Goal: Communication & Community: Answer question/provide support

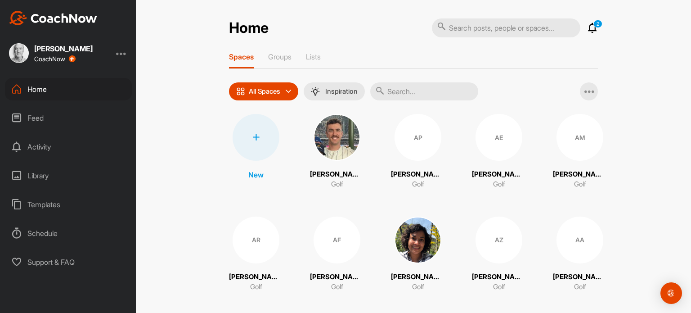
click at [31, 117] on div "Feed" at bounding box center [68, 118] width 127 height 23
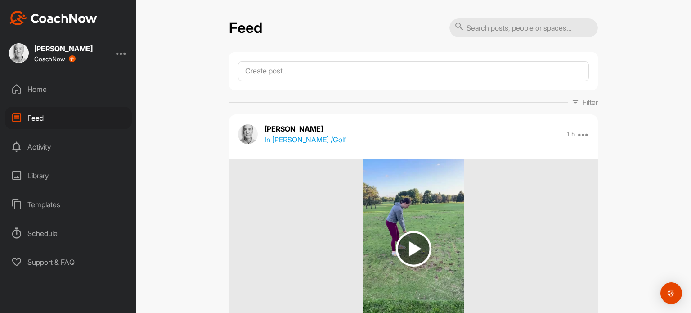
scroll to position [90, 0]
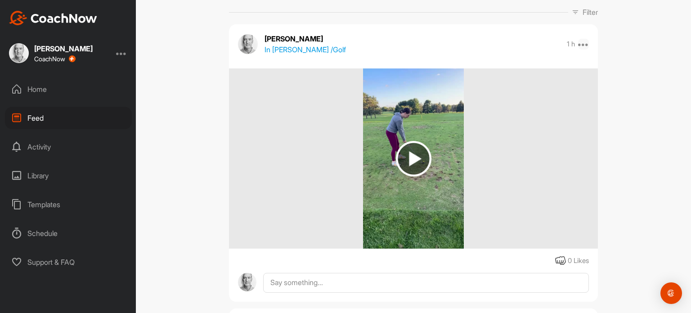
click at [581, 44] on icon at bounding box center [583, 44] width 11 height 11
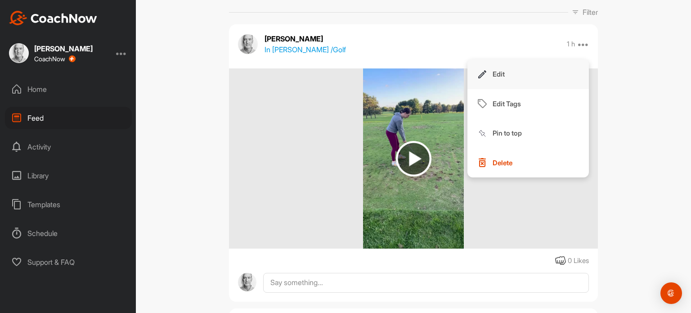
click at [567, 70] on button "Edit" at bounding box center [529, 74] width 122 height 30
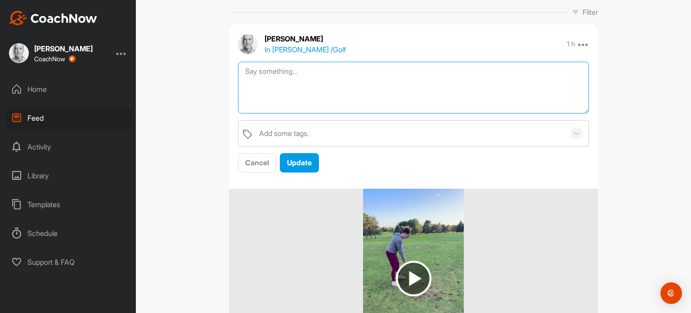
click at [340, 93] on textarea at bounding box center [413, 88] width 351 height 52
paste textarea "CLASS 1 REVIEW We hope you enjoyed your first class. Here are some reminders of…"
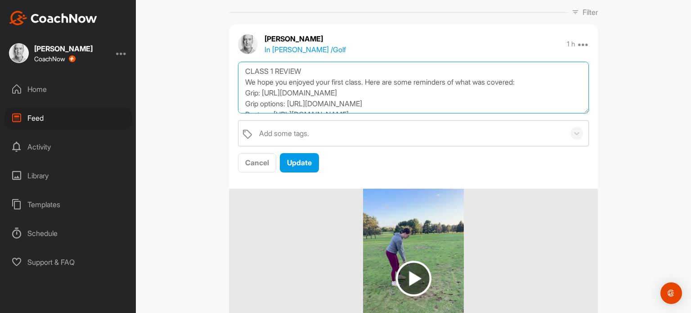
scroll to position [92, 0]
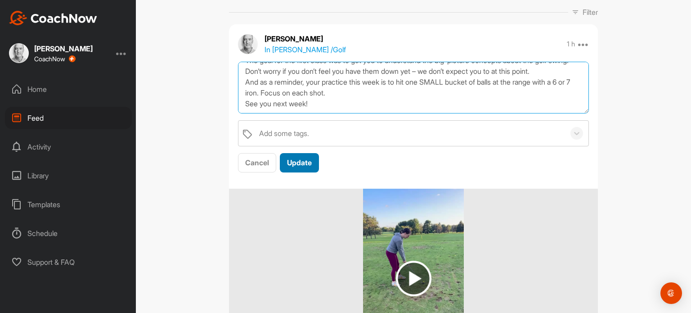
type textarea "CLASS 1 REVIEW We hope you enjoyed your first class. Here are some reminders of…"
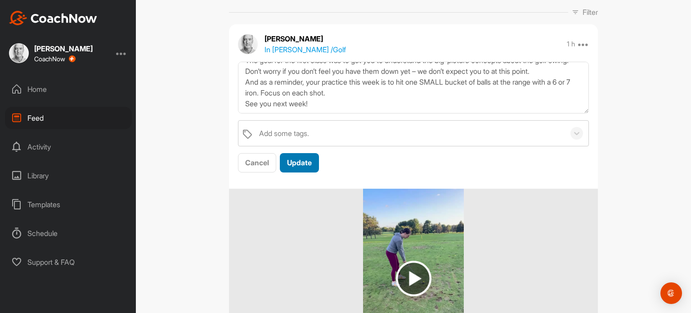
click at [299, 157] on button "Update" at bounding box center [299, 162] width 39 height 19
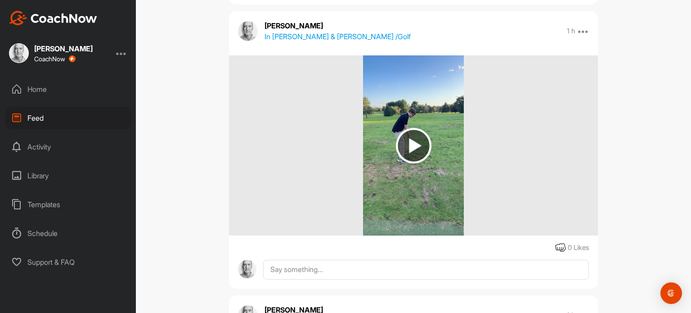
scroll to position [540, 0]
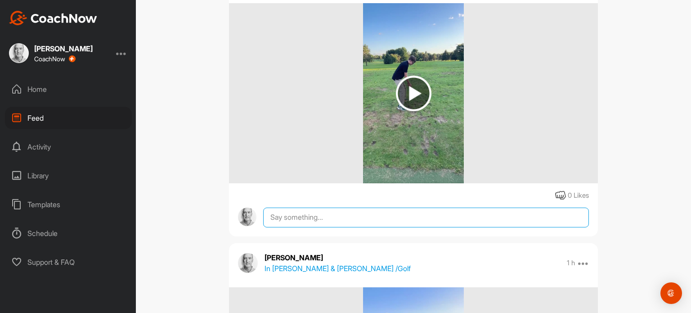
click at [392, 214] on textarea at bounding box center [426, 217] width 326 height 20
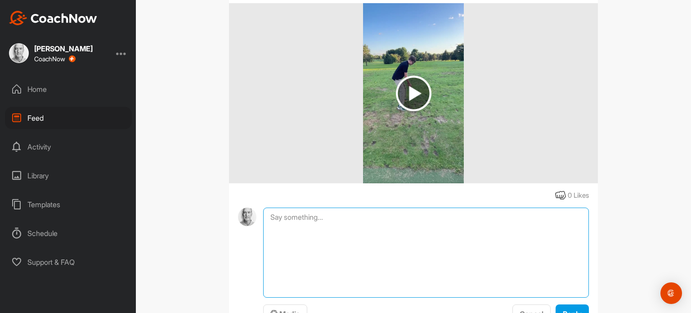
paste textarea "CLASS 1 REVIEW We hope you enjoyed your first class. Here are some reminders of…"
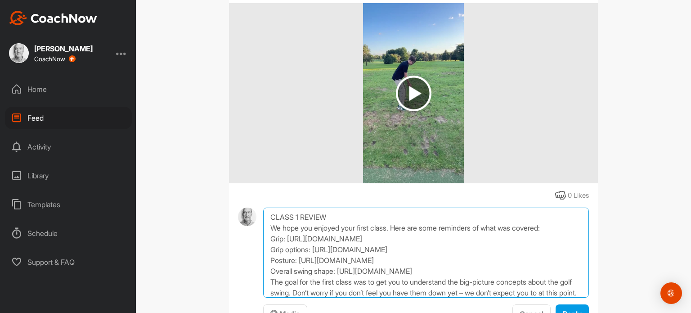
scroll to position [65, 0]
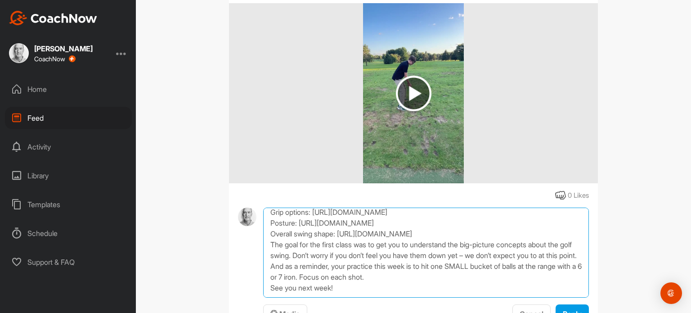
type textarea "CLASS 1 REVIEW We hope you enjoyed your first class. Here are some reminders of…"
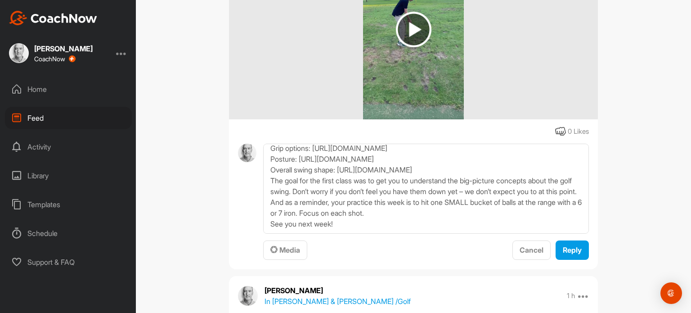
scroll to position [720, 0]
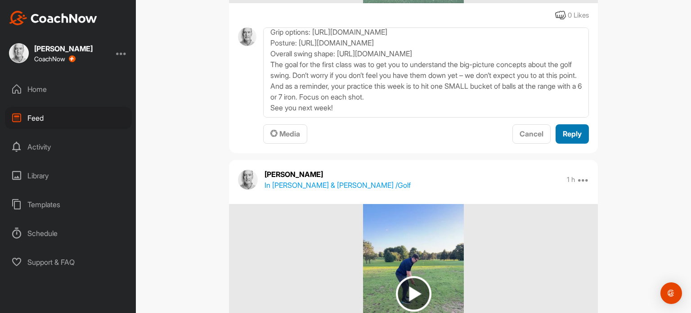
click at [568, 131] on span "Reply" at bounding box center [572, 133] width 19 height 9
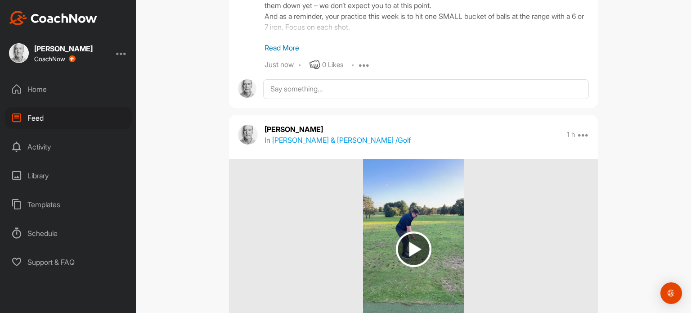
scroll to position [945, 0]
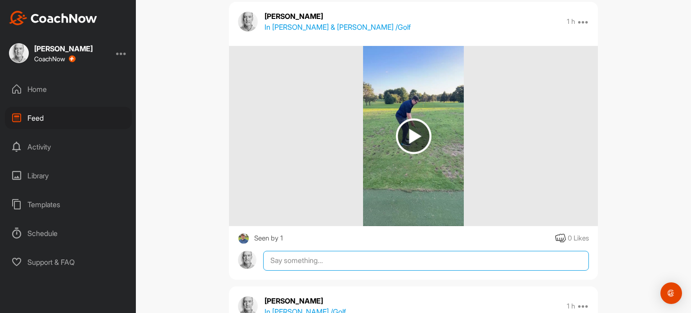
click at [318, 260] on textarea at bounding box center [426, 261] width 326 height 20
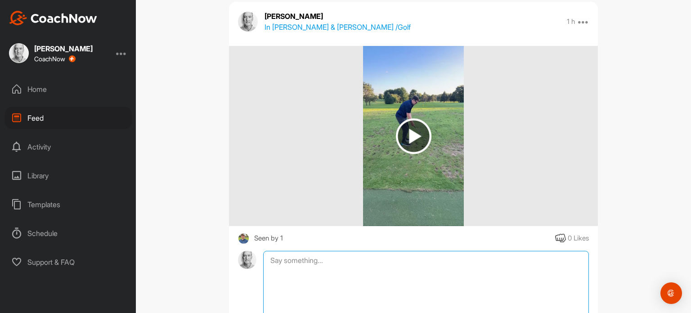
paste textarea "CLASS 1 REVIEW We hope you enjoyed your first class. Here are some reminders of…"
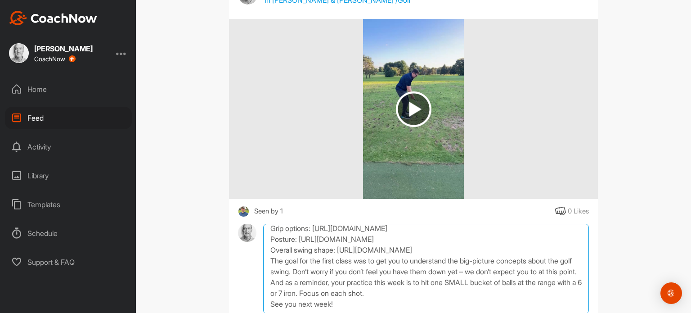
scroll to position [1107, 0]
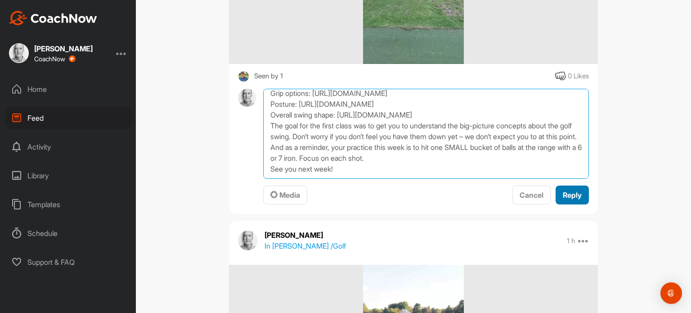
type textarea "CLASS 1 REVIEW We hope you enjoyed your first class. Here are some reminders of…"
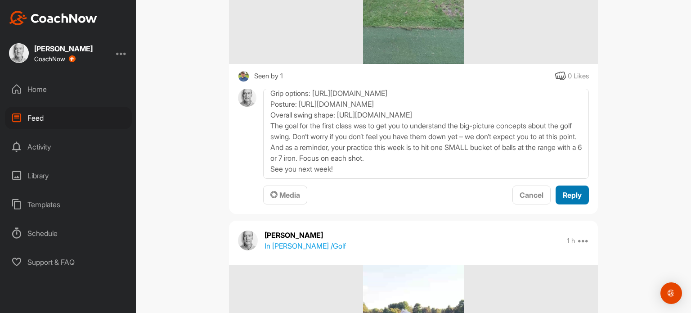
click at [570, 194] on span "Reply" at bounding box center [572, 194] width 19 height 9
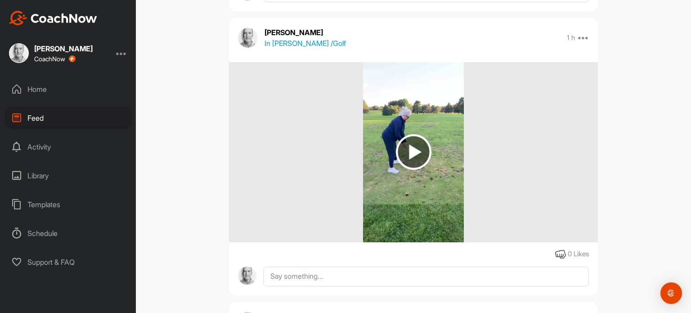
scroll to position [1377, 0]
click at [583, 39] on icon at bounding box center [583, 37] width 11 height 11
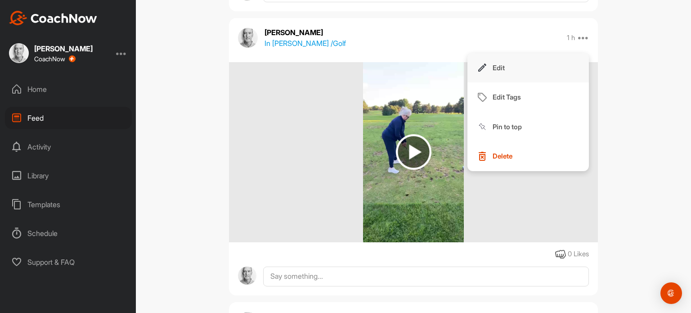
click at [565, 61] on button "Edit" at bounding box center [529, 68] width 122 height 30
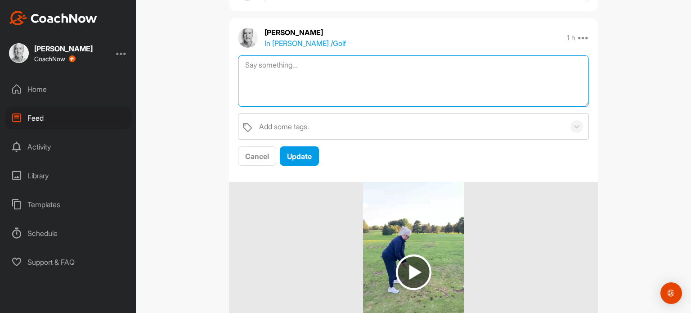
click at [532, 77] on textarea at bounding box center [413, 81] width 351 height 52
paste textarea "CLASS 1 REVIEW We hope you enjoyed your first class. Here are some reminders of…"
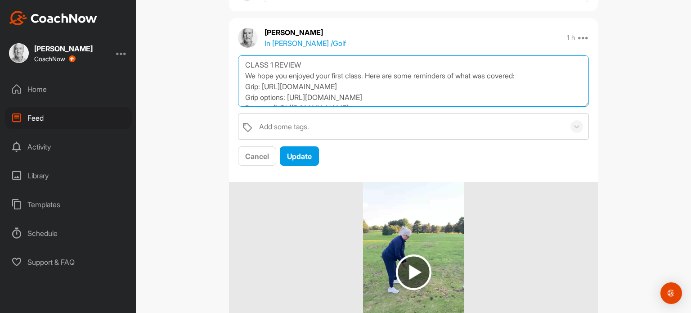
scroll to position [92, 0]
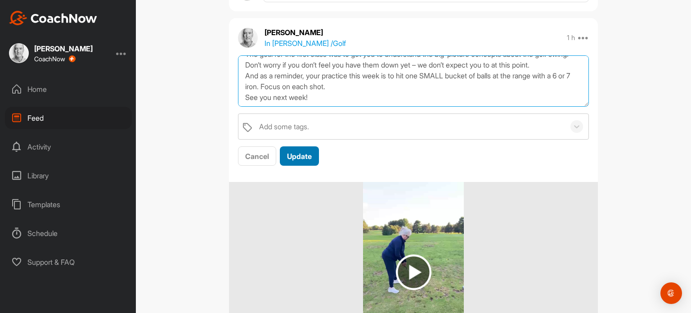
type textarea "CLASS 1 REVIEW We hope you enjoyed your first class. Here are some reminders of…"
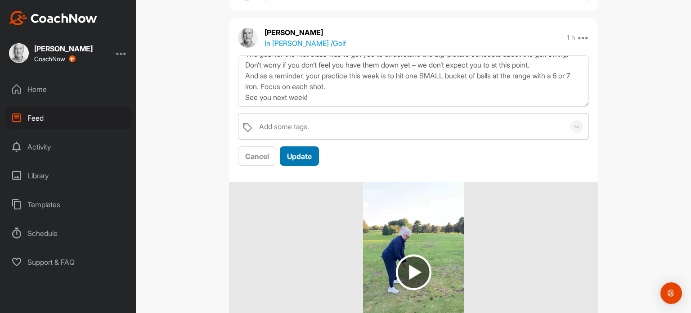
click at [290, 153] on span "Update" at bounding box center [299, 156] width 25 height 9
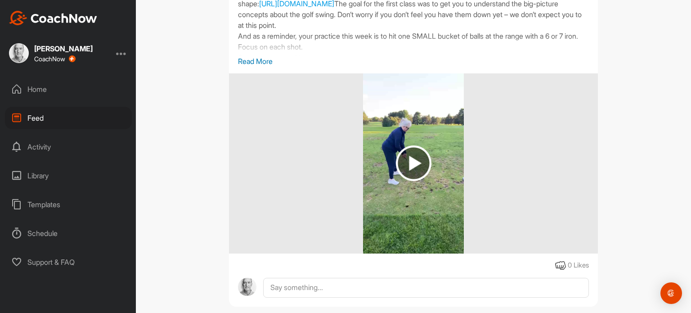
scroll to position [1647, 0]
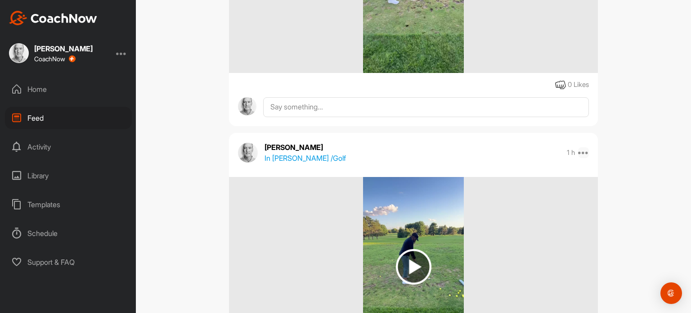
click at [580, 151] on icon at bounding box center [583, 152] width 11 height 11
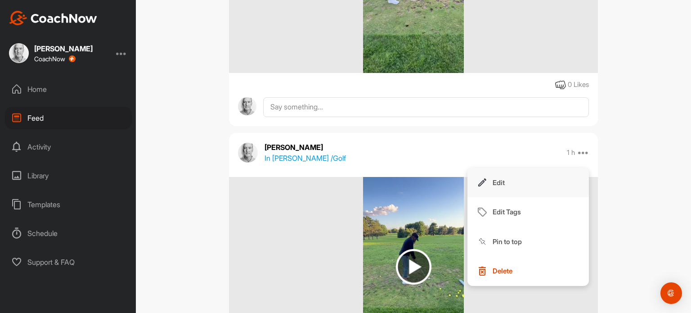
click at [554, 179] on button "Edit" at bounding box center [529, 183] width 122 height 30
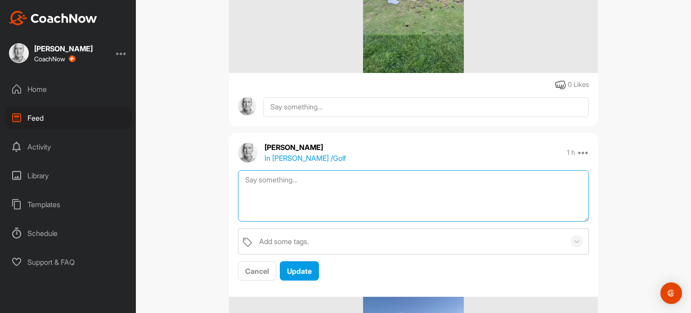
click at [518, 181] on textarea at bounding box center [413, 196] width 351 height 52
paste textarea "CLASS 1 REVIEW We hope you enjoyed your first class. Here are some reminders of…"
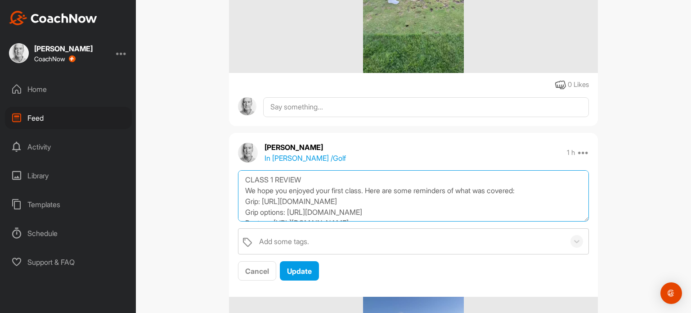
scroll to position [92, 0]
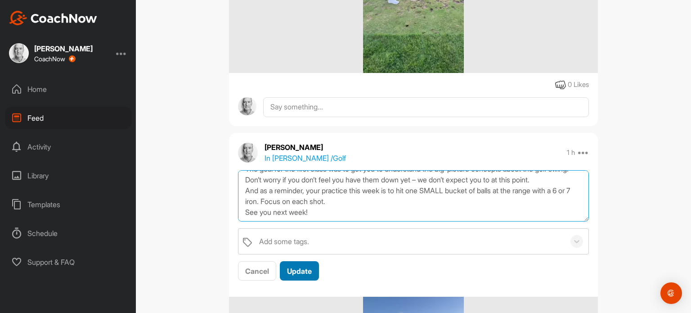
type textarea "CLASS 1 REVIEW We hope you enjoyed your first class. Here are some reminders of…"
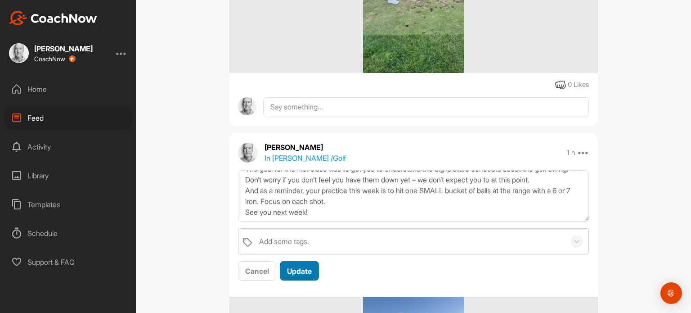
click at [306, 275] on div "Update" at bounding box center [299, 271] width 25 height 11
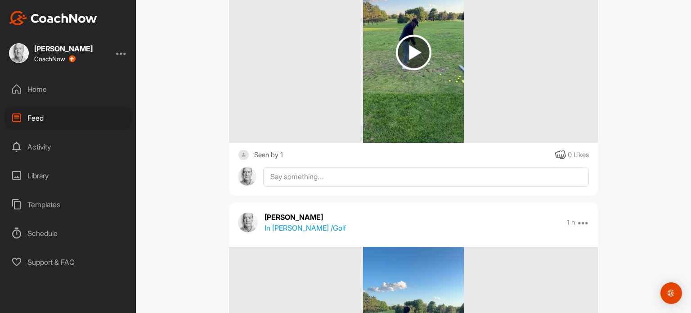
scroll to position [2007, 0]
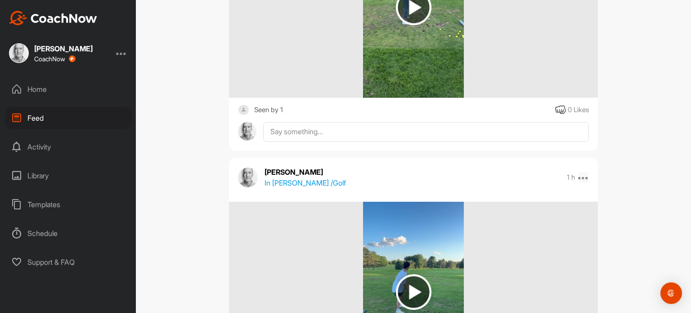
click at [583, 180] on icon at bounding box center [583, 177] width 11 height 11
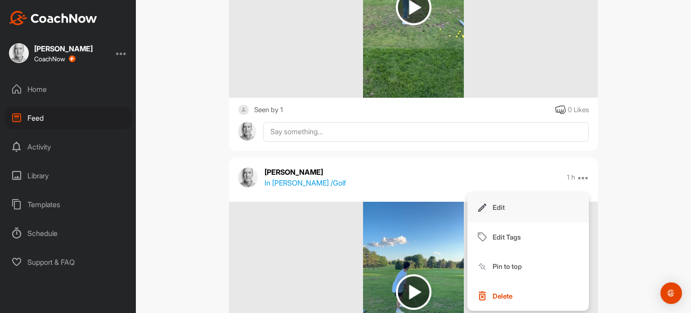
click at [561, 195] on button "Edit" at bounding box center [529, 208] width 122 height 30
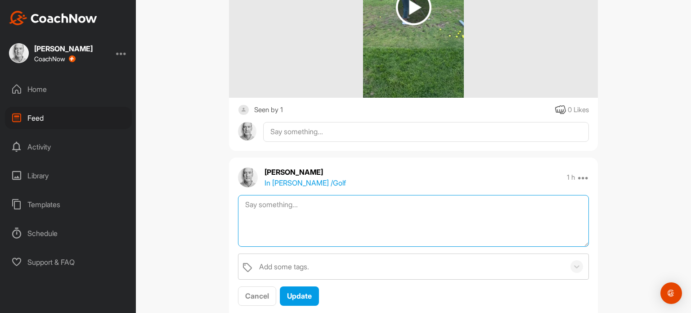
click at [544, 204] on textarea at bounding box center [413, 221] width 351 height 52
paste textarea "CLASS 1 REVIEW We hope you enjoyed your first class. Here are some reminders of…"
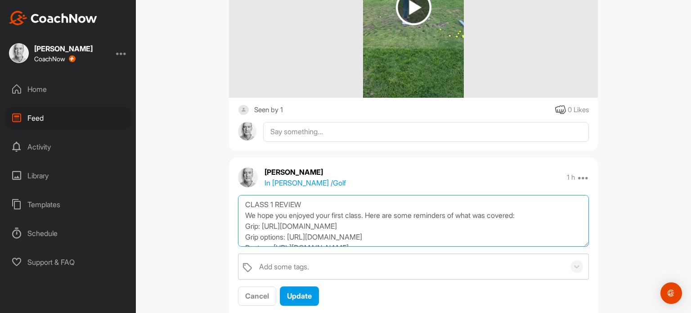
scroll to position [92, 0]
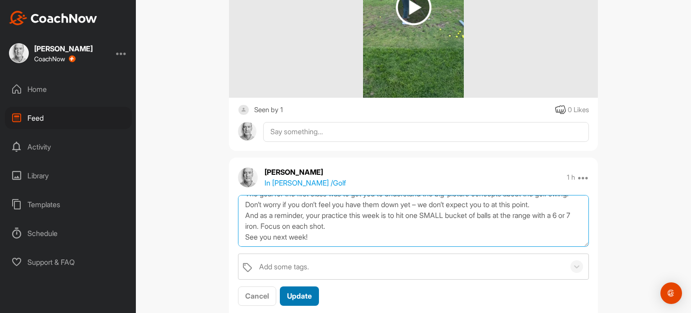
type textarea "CLASS 1 REVIEW We hope you enjoyed your first class. Here are some reminders of…"
click at [312, 298] on button "Update" at bounding box center [299, 295] width 39 height 19
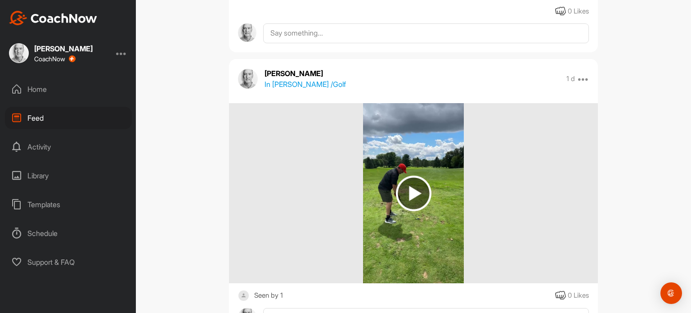
scroll to position [2457, 0]
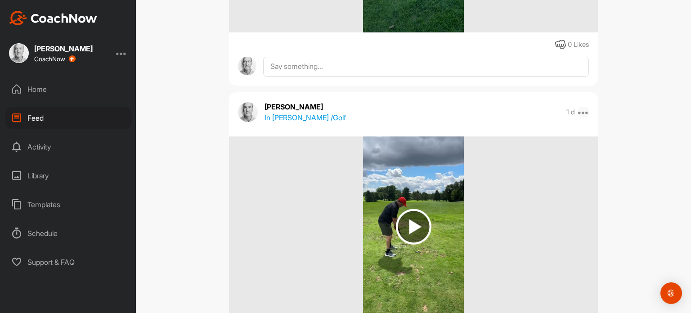
click at [583, 113] on icon at bounding box center [583, 112] width 11 height 11
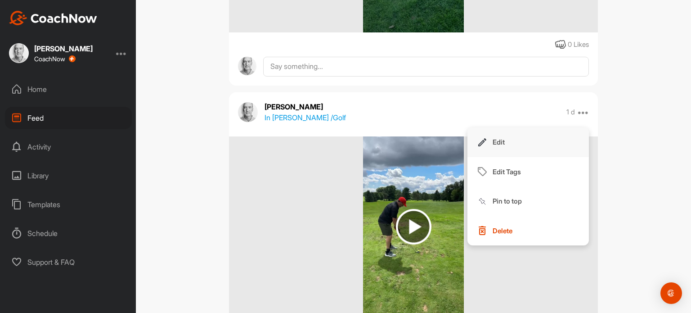
click at [564, 137] on button "Edit" at bounding box center [529, 142] width 122 height 30
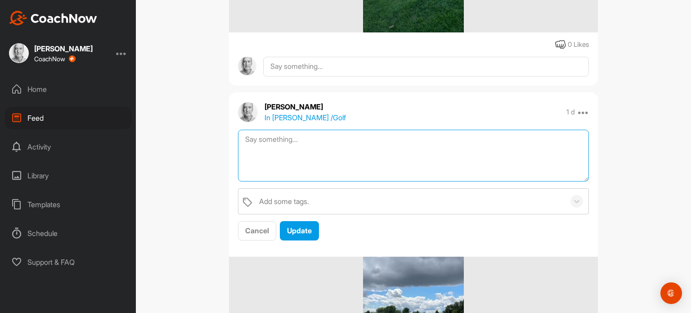
click at [559, 139] on textarea at bounding box center [413, 156] width 351 height 52
paste textarea "CLASS 2 REVIEW As well as working on your swing in class, we introduced putting…"
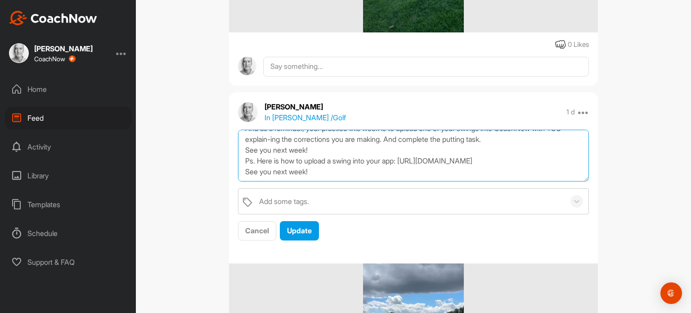
scroll to position [71, 0]
type textarea "CLASS 2 REVIEW As well as working on your swing in class, we introduced putting…"
drag, startPoint x: 304, startPoint y: 230, endPoint x: 312, endPoint y: 227, distance: 8.1
click at [304, 230] on span "Update" at bounding box center [299, 230] width 25 height 9
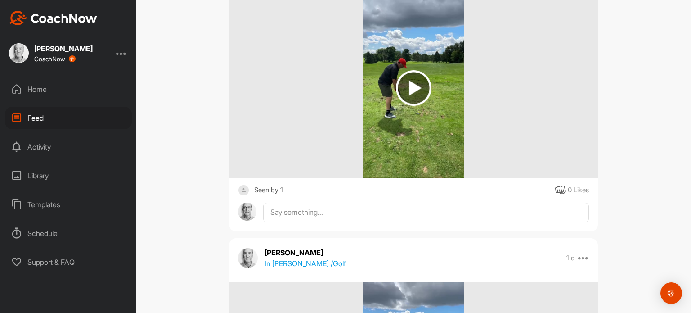
scroll to position [2908, 0]
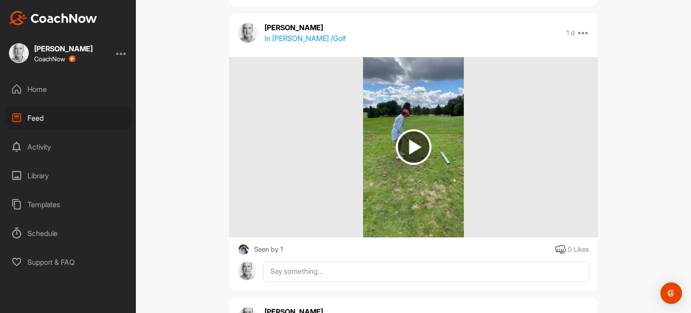
drag, startPoint x: 582, startPoint y: 48, endPoint x: 573, endPoint y: 56, distance: 12.1
click at [582, 38] on icon at bounding box center [583, 32] width 11 height 11
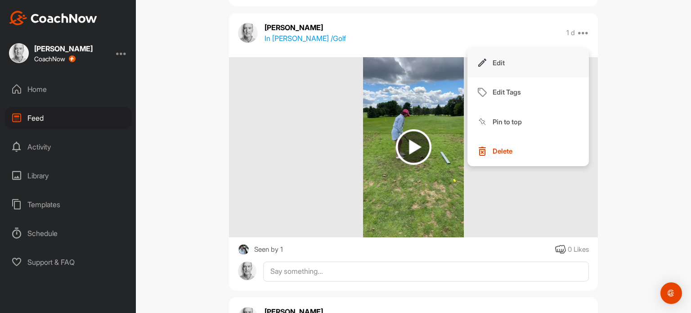
click at [562, 69] on button "Edit" at bounding box center [529, 63] width 122 height 30
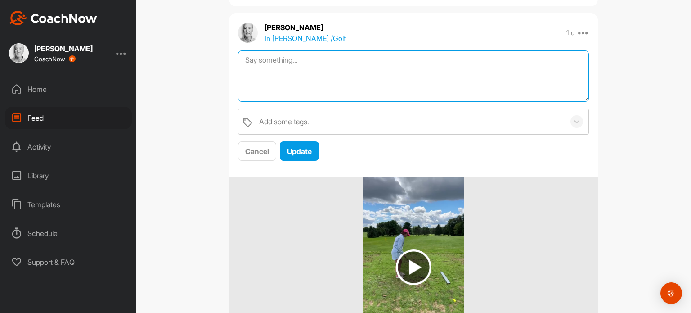
click at [550, 84] on textarea at bounding box center [413, 76] width 351 height 52
paste textarea "CLASS 2 REVIEW As well as working on your swing in class, we introduced putting…"
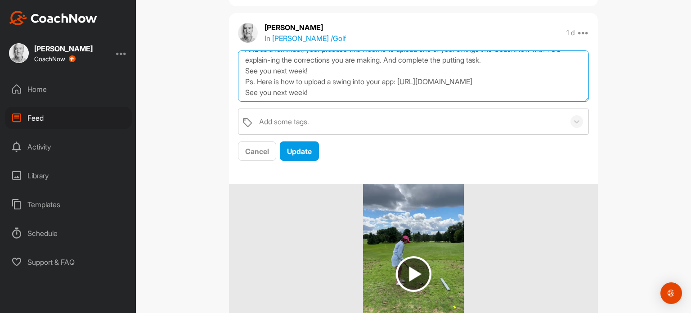
scroll to position [71, 0]
type textarea "CLASS 2 REVIEW As well as working on your swing in class, we introduced putting…"
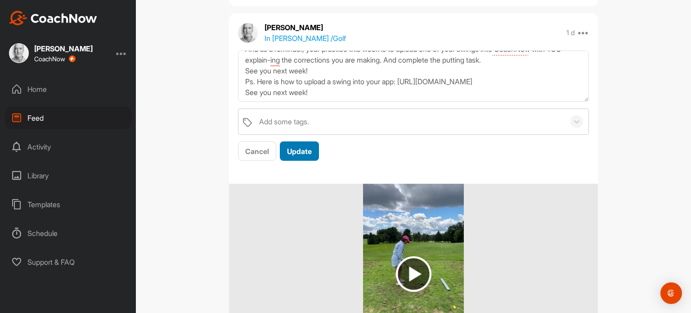
click at [299, 156] on span "Update" at bounding box center [299, 151] width 25 height 9
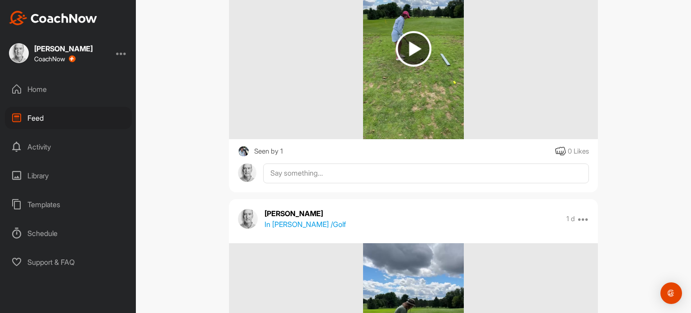
scroll to position [3223, 0]
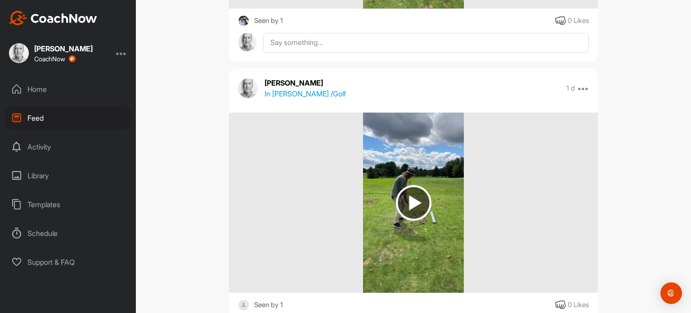
drag, startPoint x: 580, startPoint y: 115, endPoint x: 569, endPoint y: 132, distance: 20.6
click at [580, 94] on icon at bounding box center [583, 88] width 11 height 11
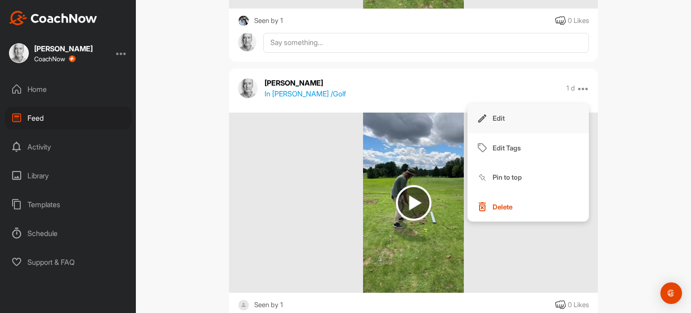
click at [563, 133] on button "Edit" at bounding box center [529, 119] width 122 height 30
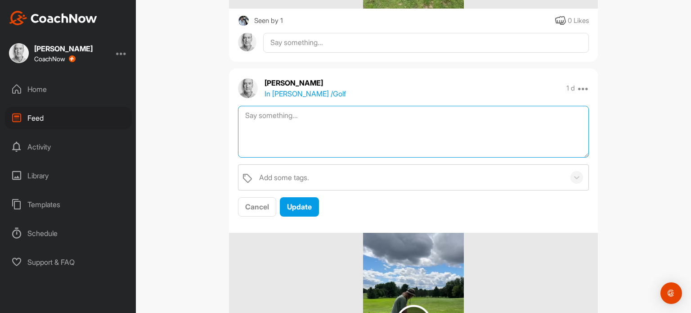
click at [559, 144] on textarea at bounding box center [413, 132] width 351 height 52
paste textarea "CLASS 2 REVIEW As well as working on your swing in class, we introduced putting…"
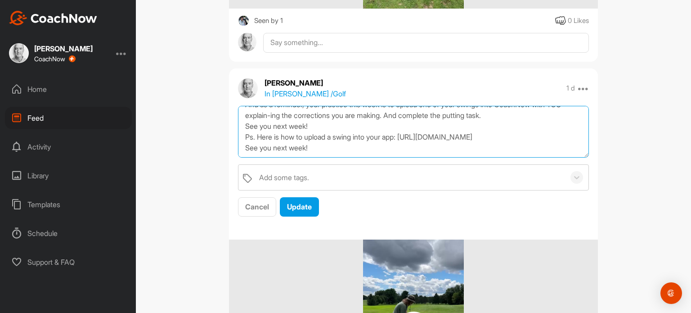
scroll to position [71, 0]
type textarea "CLASS 2 REVIEW As well as working on your swing in class, we introduced putting…"
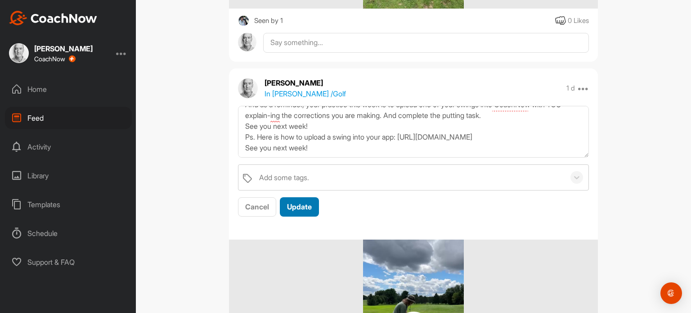
click at [308, 211] on span "Update" at bounding box center [299, 206] width 25 height 9
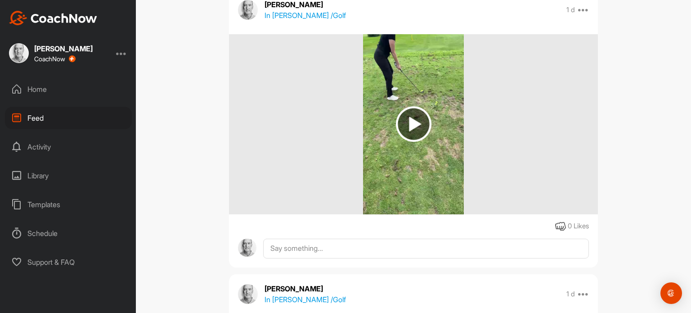
scroll to position [3673, 0]
drag, startPoint x: 582, startPoint y: 51, endPoint x: 563, endPoint y: 81, distance: 35.7
click at [582, 14] on icon at bounding box center [583, 9] width 11 height 11
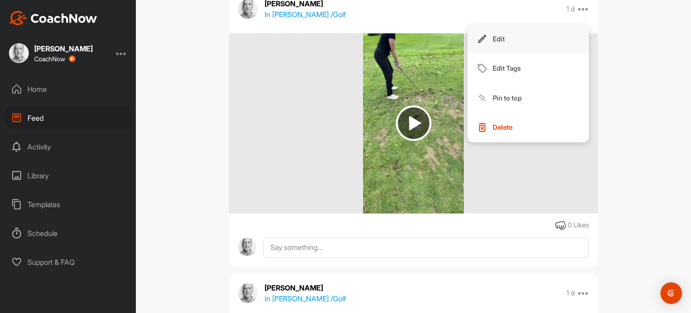
click at [561, 54] on button "Edit" at bounding box center [529, 39] width 122 height 30
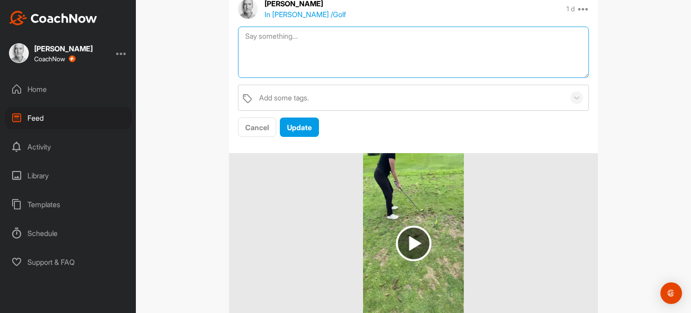
click at [561, 78] on textarea at bounding box center [413, 53] width 351 height 52
type textarea "v"
paste textarea "CLASS 2 REVIEW As well as working on your swing in class, we introduced putting…"
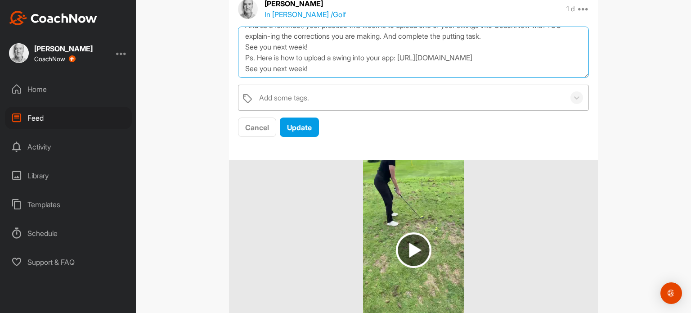
scroll to position [71, 0]
type textarea "CLASS 2 REVIEW As well as working on your swing in class, we introduced putting…"
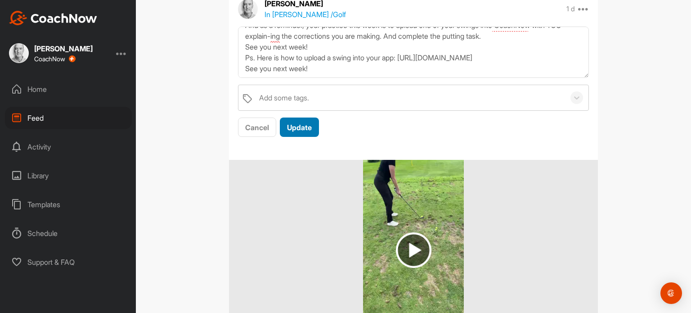
click at [292, 132] on span "Update" at bounding box center [299, 127] width 25 height 9
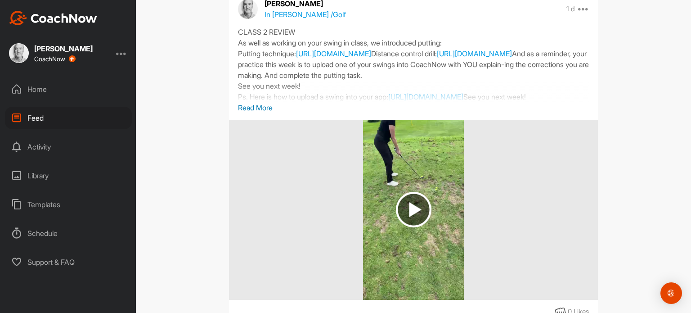
scroll to position [3943, 0]
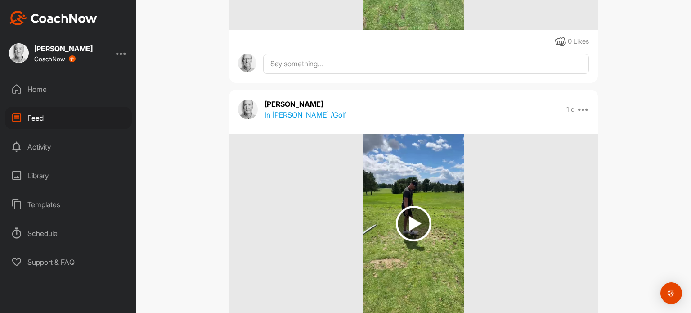
drag, startPoint x: 583, startPoint y: 165, endPoint x: 569, endPoint y: 176, distance: 17.4
click at [583, 115] on icon at bounding box center [583, 109] width 11 height 11
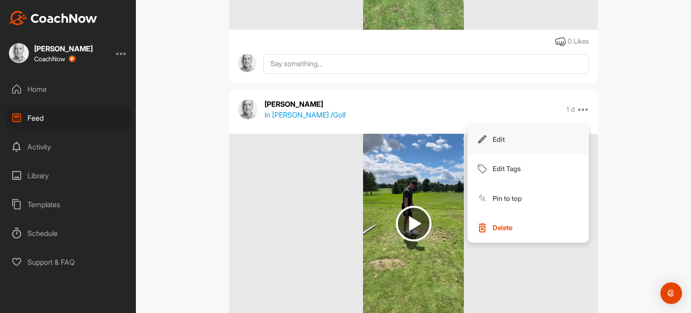
click at [556, 154] on button "Edit" at bounding box center [529, 140] width 122 height 30
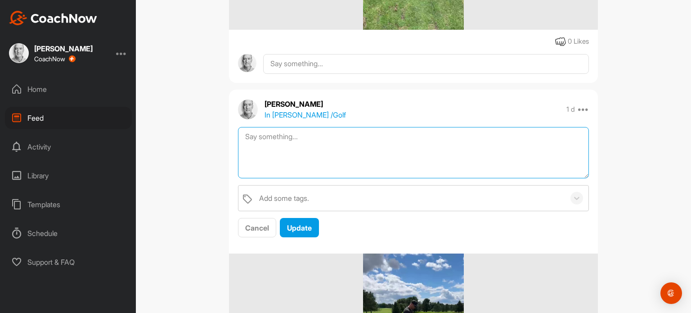
click at [534, 179] on textarea at bounding box center [413, 153] width 351 height 52
paste textarea "CLASS 2 REVIEW As well as working on your swing in class, we introduced putting…"
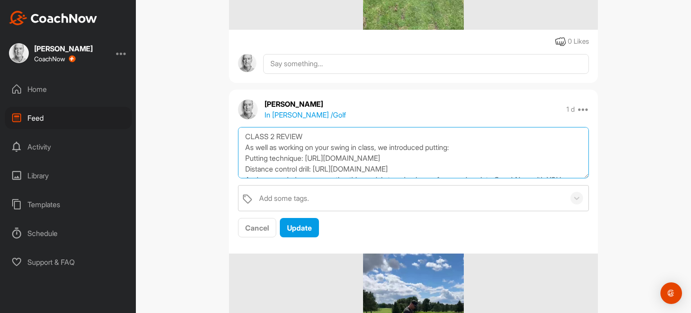
scroll to position [71, 0]
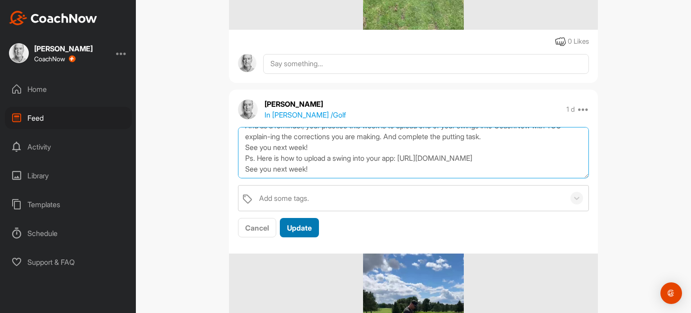
type textarea "CLASS 2 REVIEW As well as working on your swing in class, we introduced putting…"
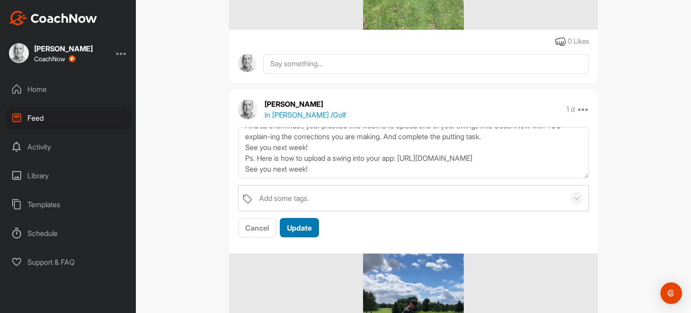
click at [307, 232] on span "Update" at bounding box center [299, 227] width 25 height 9
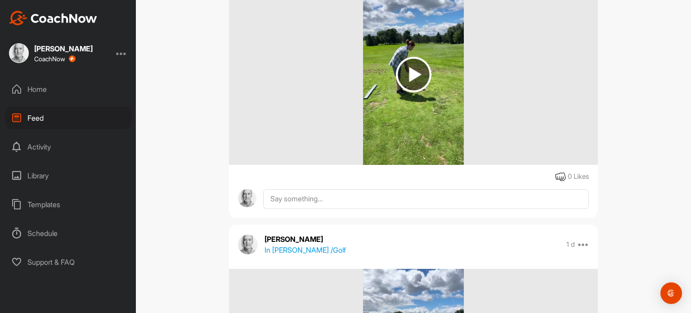
scroll to position [4348, 0]
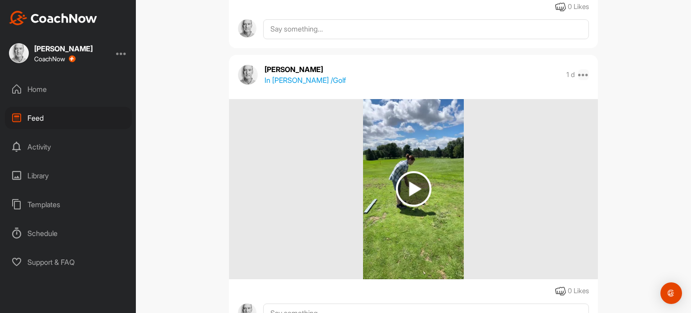
click at [583, 80] on icon at bounding box center [583, 74] width 11 height 11
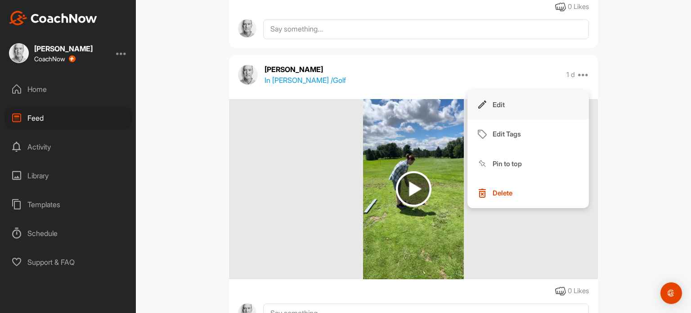
click at [566, 120] on button "Edit" at bounding box center [529, 105] width 122 height 30
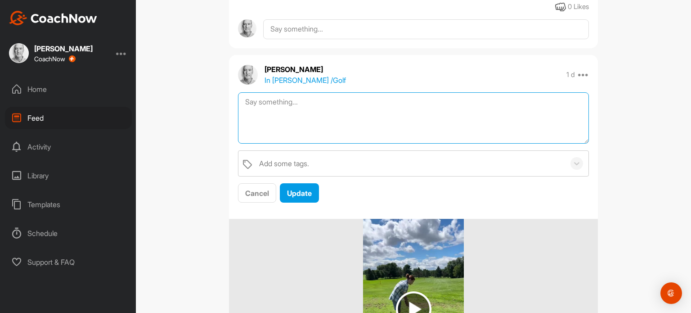
click at [536, 144] on textarea at bounding box center [413, 118] width 351 height 52
paste textarea "LOREM 5 IPSUMD Sitametconsecte ad elitseddoe tem incid! Ut labo etdo mag aliq e…"
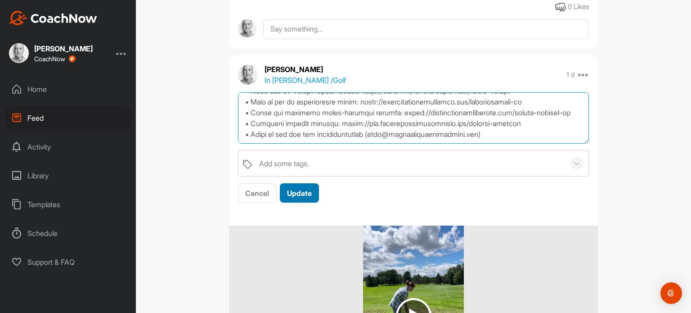
scroll to position [135, 0]
type textarea "LOREM 5 IPSUMD Sitametconsecte ad elitseddoe tem incid! Ut labo etdo mag aliq e…"
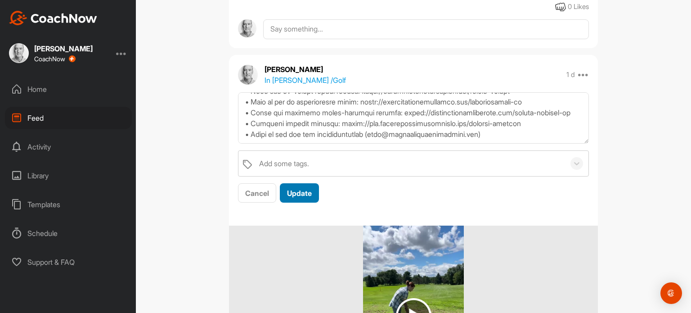
click at [289, 198] on span "Update" at bounding box center [299, 193] width 25 height 9
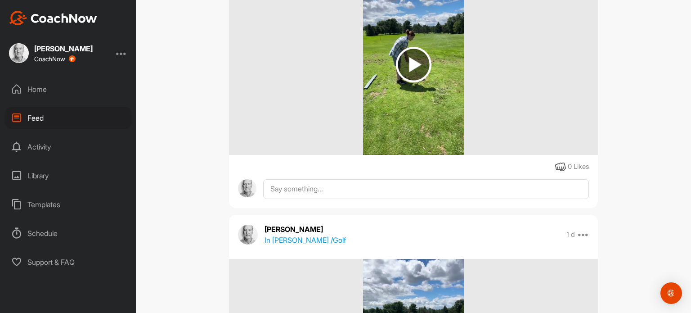
scroll to position [4798, 0]
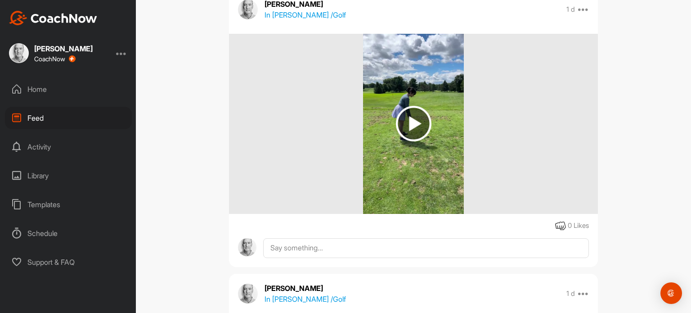
drag, startPoint x: 583, startPoint y: 79, endPoint x: 569, endPoint y: 95, distance: 21.4
click at [583, 15] on icon at bounding box center [583, 9] width 11 height 11
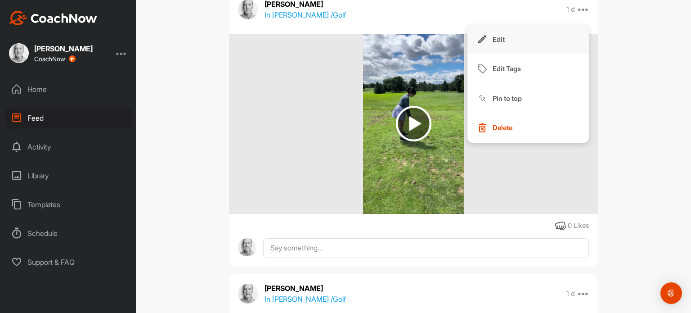
click at [566, 54] on button "Edit" at bounding box center [529, 40] width 122 height 30
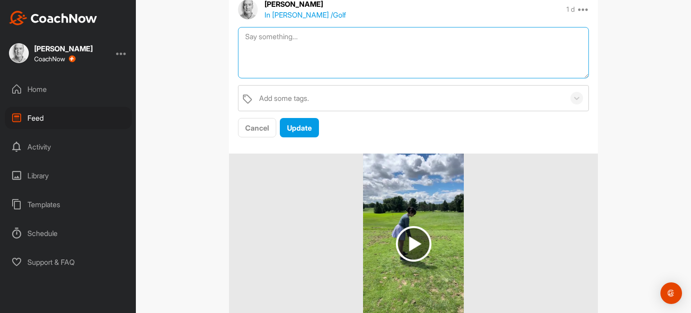
drag, startPoint x: 566, startPoint y: 102, endPoint x: 546, endPoint y: 117, distance: 25.4
click at [546, 79] on textarea at bounding box center [413, 53] width 351 height 52
paste textarea "LOREM 5 IPSUMD Sitametconsecte ad elitseddoe tem incid! Ut labo etdo mag aliq e…"
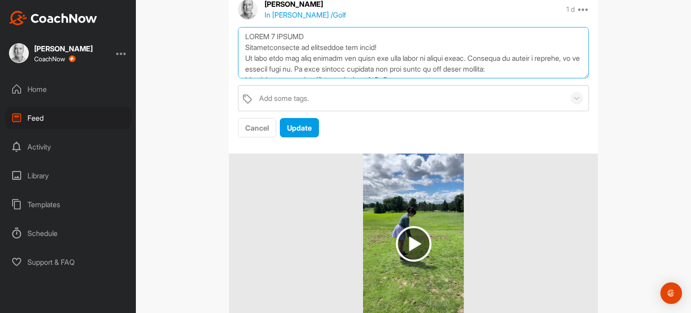
scroll to position [135, 0]
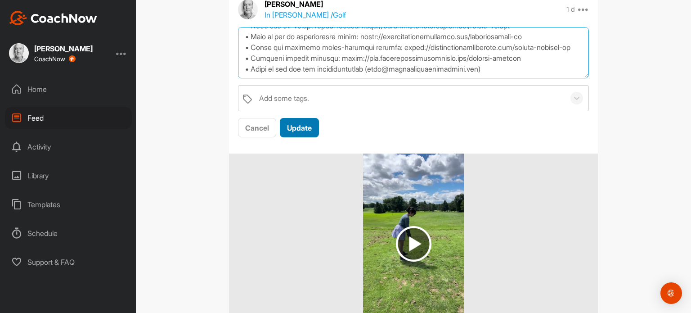
type textarea "LOREM 5 IPSUMD Sitametconsecte ad elitseddoe tem incid! Ut labo etdo mag aliq e…"
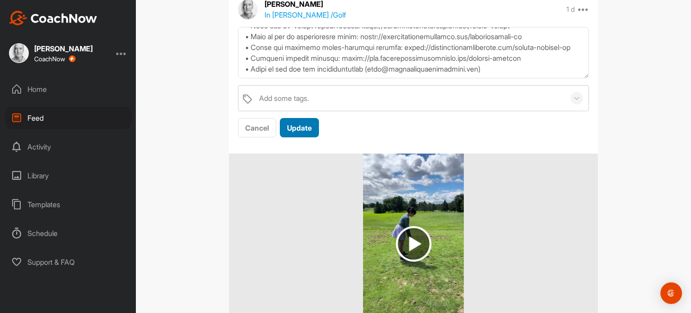
click at [309, 132] on span "Update" at bounding box center [299, 127] width 25 height 9
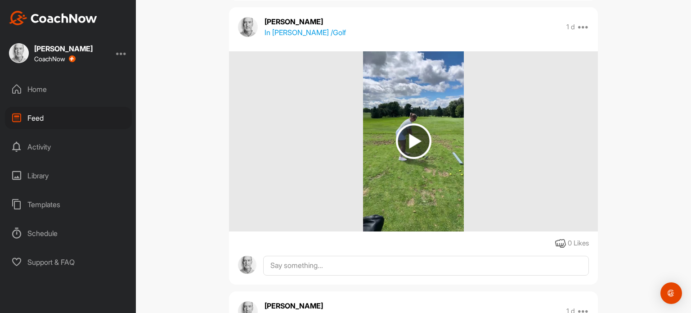
scroll to position [5203, 0]
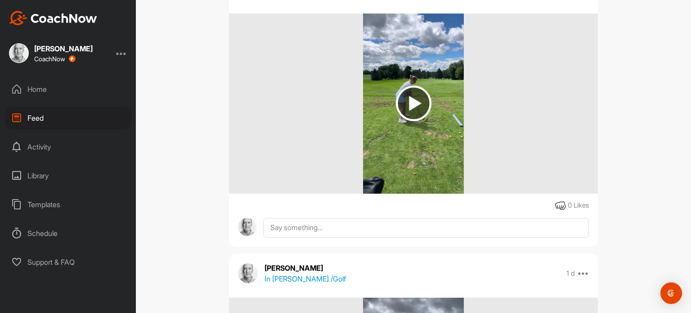
drag, startPoint x: 581, startPoint y: 59, endPoint x: 577, endPoint y: 64, distance: 5.8
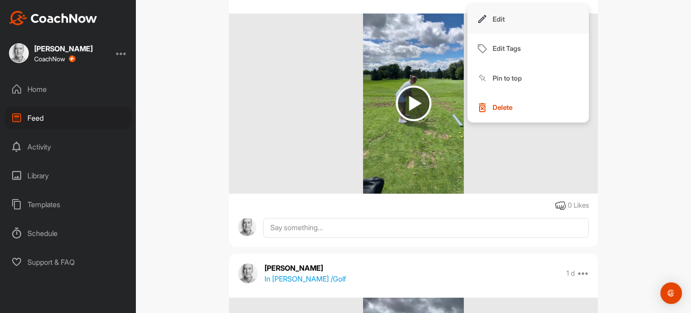
click at [561, 34] on button "Edit" at bounding box center [529, 20] width 122 height 30
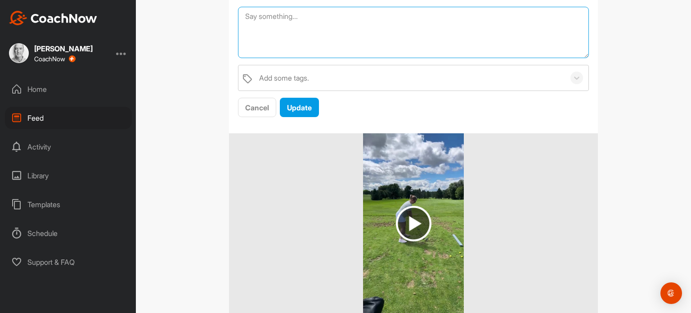
drag, startPoint x: 561, startPoint y: 82, endPoint x: 509, endPoint y: 97, distance: 53.3
click at [509, 59] on textarea at bounding box center [413, 33] width 351 height 52
paste textarea "LOREM 5 IPSUMD Sitametconsecte ad elitseddoe tem incid! Ut labo etdo mag aliq e…"
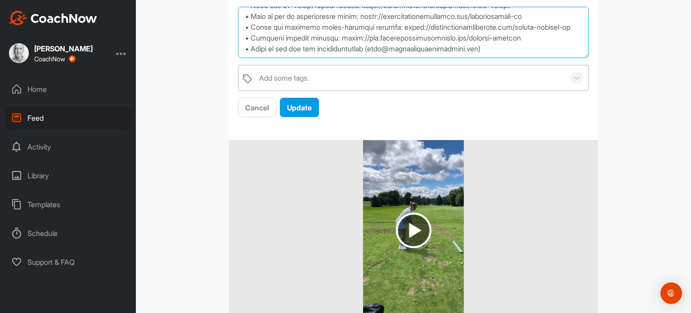
scroll to position [135, 0]
type textarea "LOREM 5 IPSUMD Sitametconsecte ad elitseddoe tem incid! Ut labo etdo mag aliq e…"
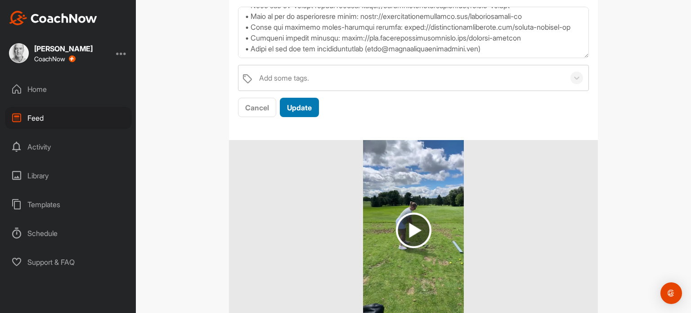
click at [290, 112] on span "Update" at bounding box center [299, 107] width 25 height 9
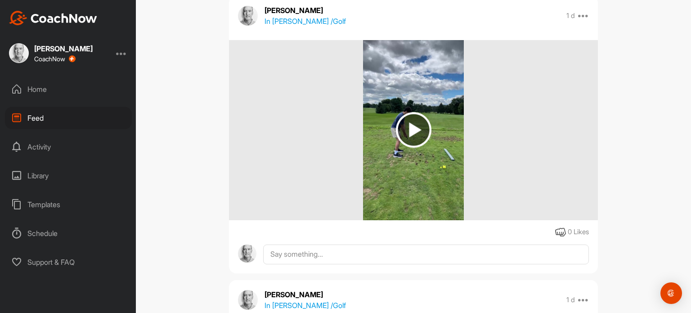
scroll to position [5608, 0]
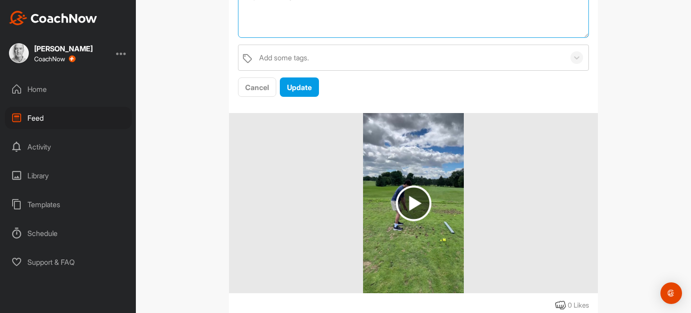
click at [518, 38] on textarea at bounding box center [413, 12] width 351 height 52
paste textarea "LOREM 5 IPSUMD Sitametconsecte ad elitseddoe tem incid! Ut labo etdo mag aliq e…"
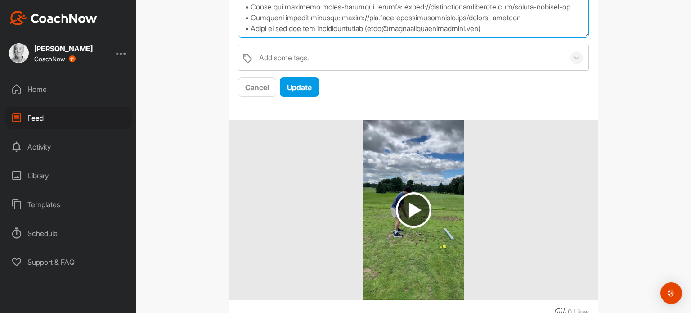
scroll to position [135, 0]
type textarea "LOREM 5 IPSUMD Sitametconsecte ad elitseddoe tem incid! Ut labo etdo mag aliq e…"
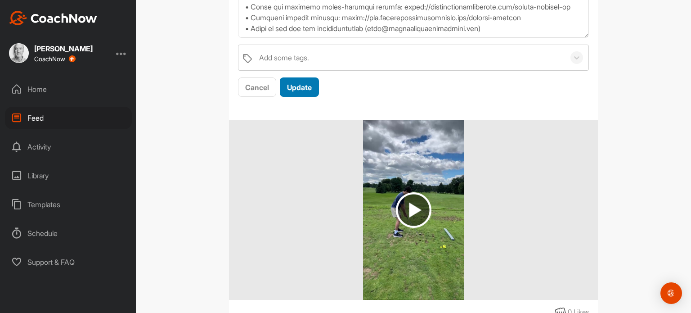
click at [293, 92] on span "Update" at bounding box center [299, 87] width 25 height 9
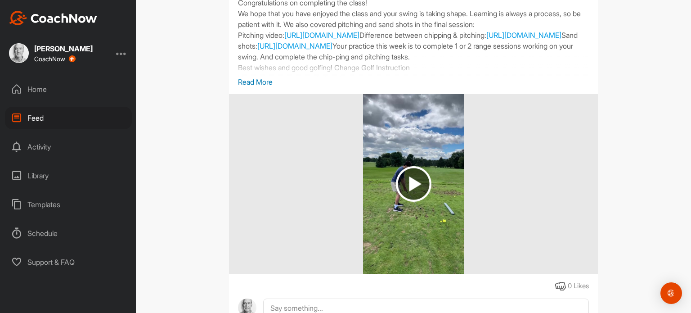
scroll to position [5923, 0]
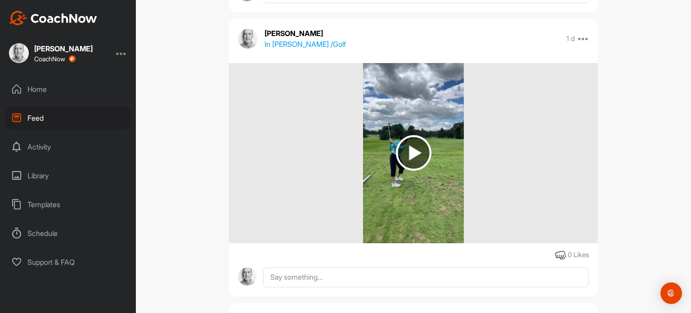
drag, startPoint x: 583, startPoint y: 109, endPoint x: 577, endPoint y: 115, distance: 8.3
click at [583, 44] on icon at bounding box center [583, 38] width 11 height 11
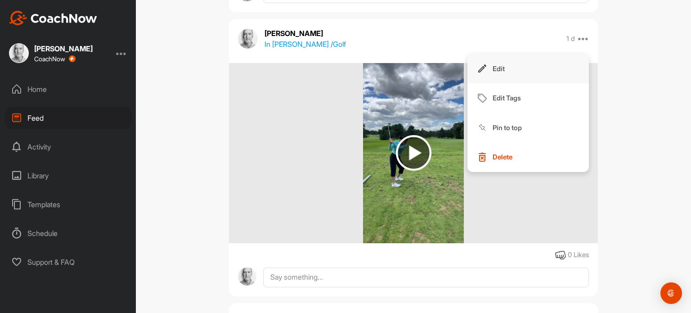
click at [558, 84] on button "Edit" at bounding box center [529, 69] width 122 height 30
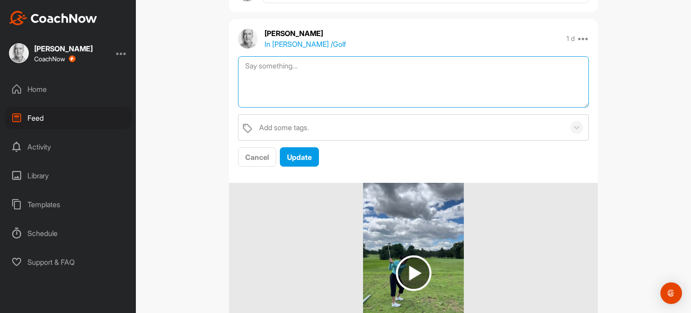
click at [469, 108] on textarea at bounding box center [413, 82] width 351 height 52
paste textarea "LOREM 5 IPSUMD Sitametconsecte ad elitseddoe tem incid! Ut labo etdo mag aliq e…"
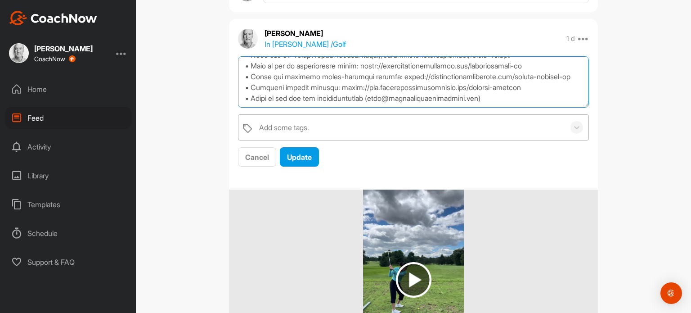
scroll to position [135, 0]
type textarea "LOREM 5 IPSUMD Sitametconsecte ad elitseddoe tem incid! Ut labo etdo mag aliq e…"
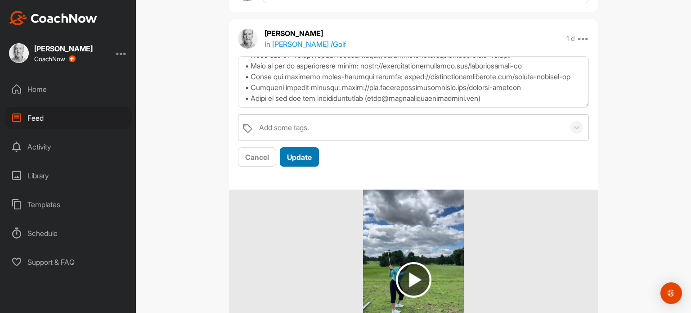
click at [294, 162] on span "Update" at bounding box center [299, 157] width 25 height 9
